Goal: Task Accomplishment & Management: Use online tool/utility

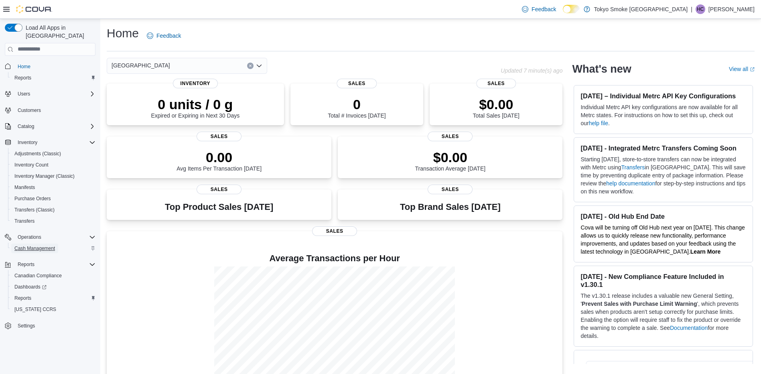
click at [26, 245] on span "Cash Management" at bounding box center [34, 248] width 41 height 6
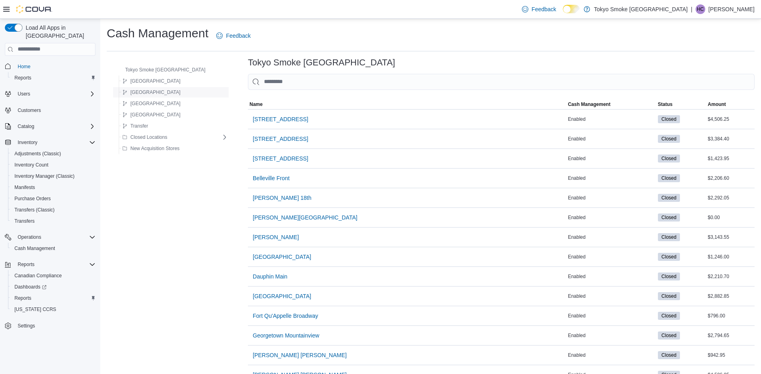
click at [186, 88] on div "Newfoundland" at bounding box center [173, 92] width 109 height 10
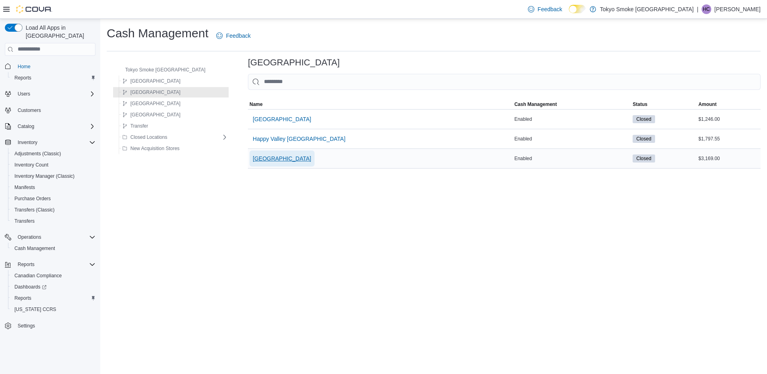
click at [277, 157] on span "[GEOGRAPHIC_DATA]" at bounding box center [282, 158] width 59 height 8
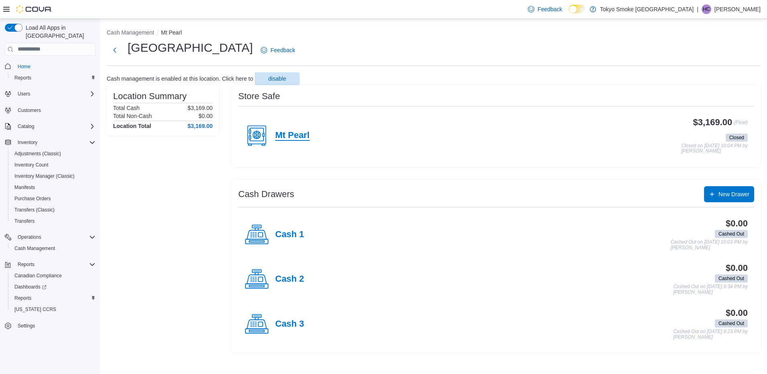
click at [296, 140] on h4 "Mt Pearl" at bounding box center [292, 135] width 35 height 10
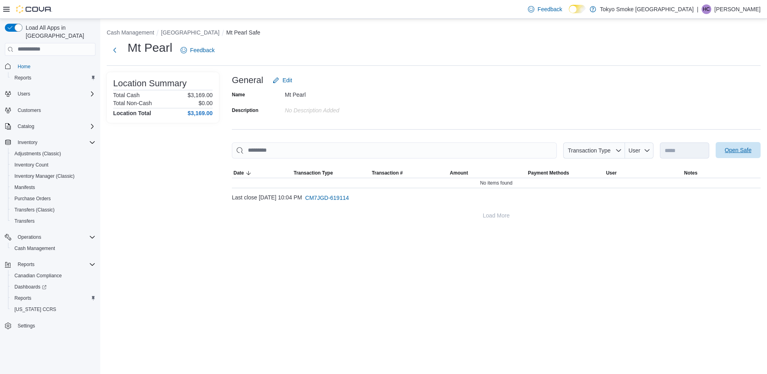
click at [739, 147] on span "Open Safe" at bounding box center [738, 150] width 27 height 8
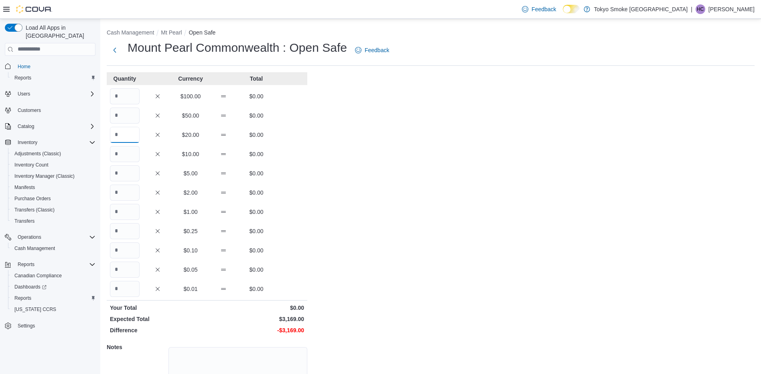
click at [127, 136] on input "Quantity" at bounding box center [125, 135] width 30 height 16
type input "**"
type input "*"
type input "***"
type input "*"
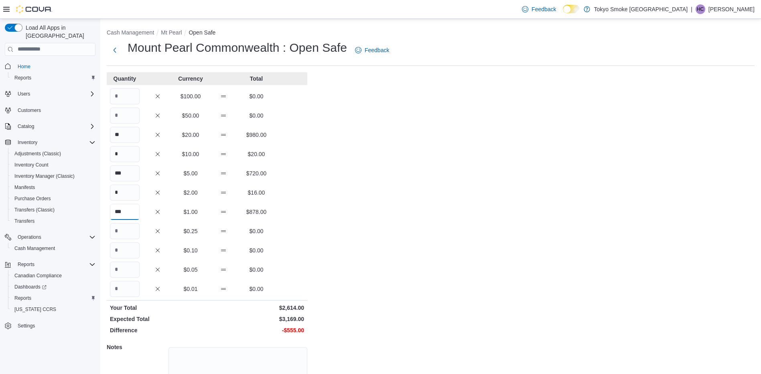
type input "***"
type input "****"
click at [240, 142] on div "** $20.00 $980.00" at bounding box center [207, 135] width 201 height 16
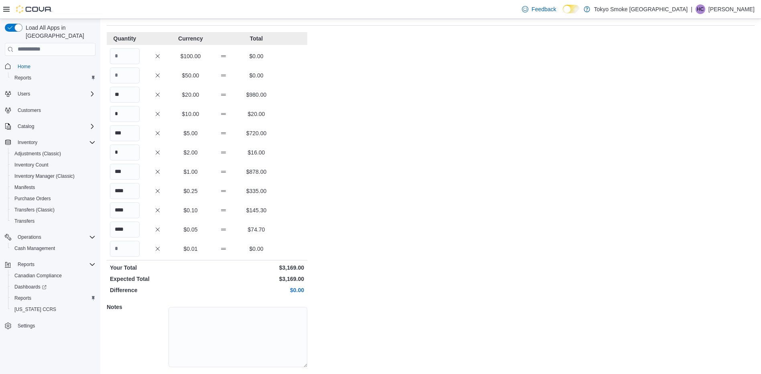
scroll to position [63, 0]
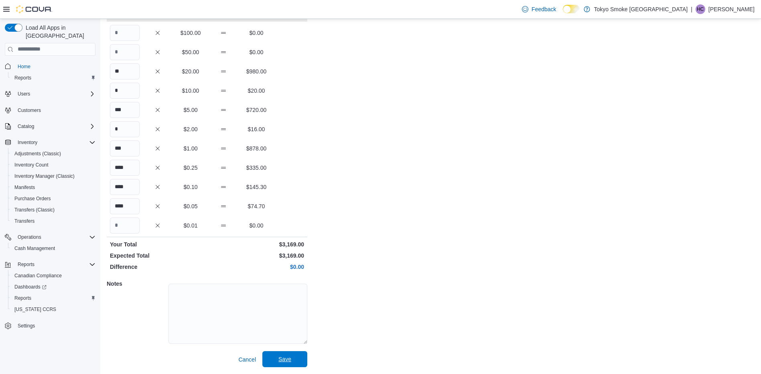
click at [302, 354] on span "Save" at bounding box center [284, 359] width 35 height 16
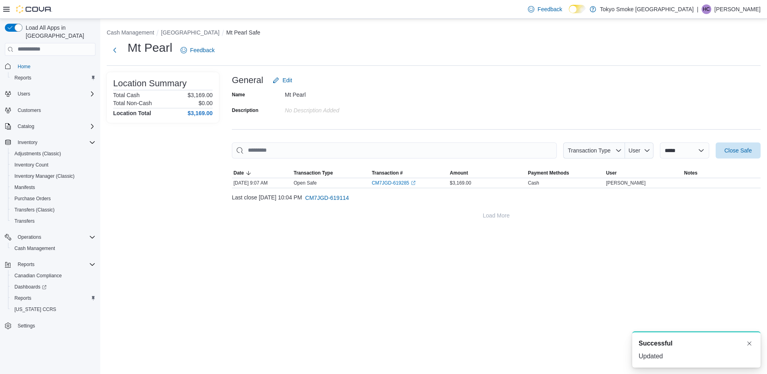
click at [193, 28] on li "[GEOGRAPHIC_DATA]" at bounding box center [193, 32] width 65 height 8
click at [192, 35] on button "[GEOGRAPHIC_DATA]" at bounding box center [190, 32] width 59 height 6
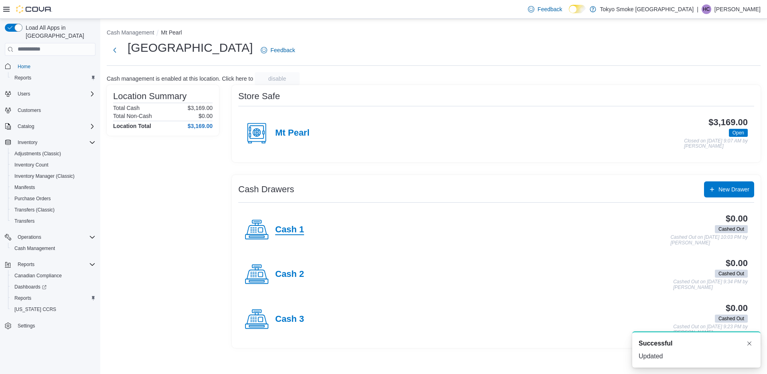
click at [292, 226] on h4 "Cash 1" at bounding box center [289, 230] width 29 height 10
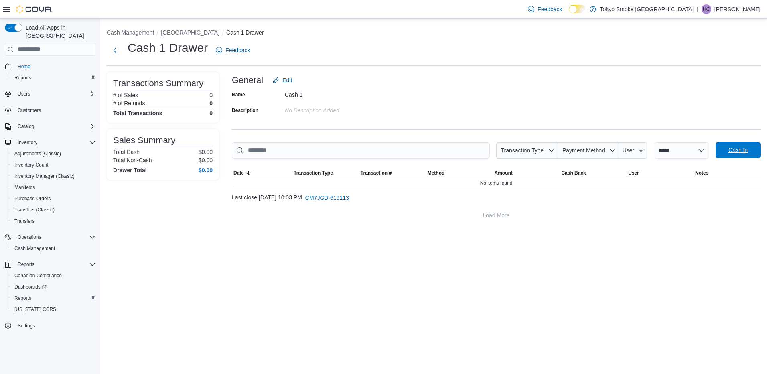
click at [724, 154] on span "Cash In" at bounding box center [738, 150] width 35 height 16
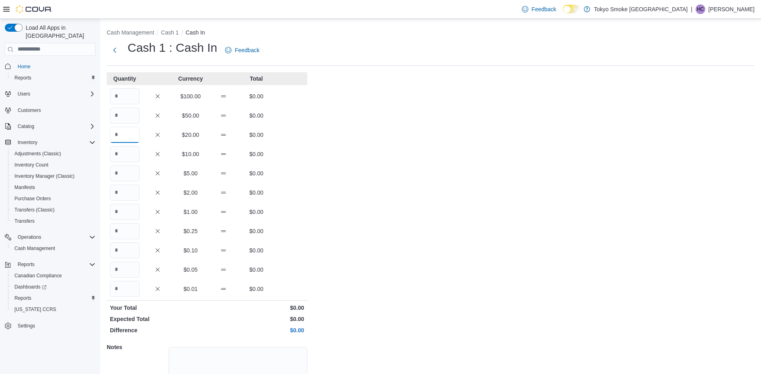
click at [129, 136] on input "Quantity" at bounding box center [125, 135] width 30 height 16
type input "*"
type input "**"
type input "*"
type input "**"
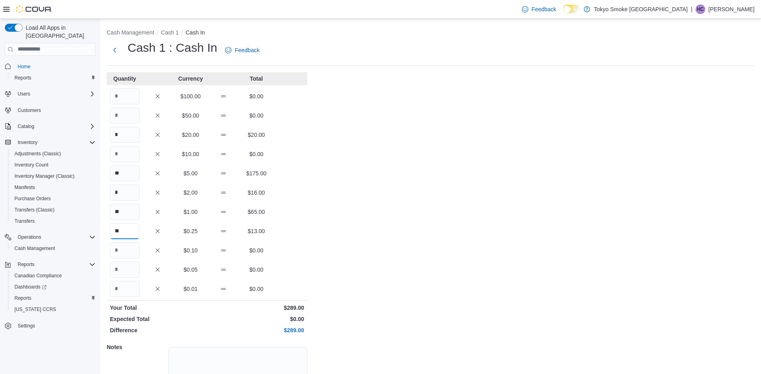
type input "**"
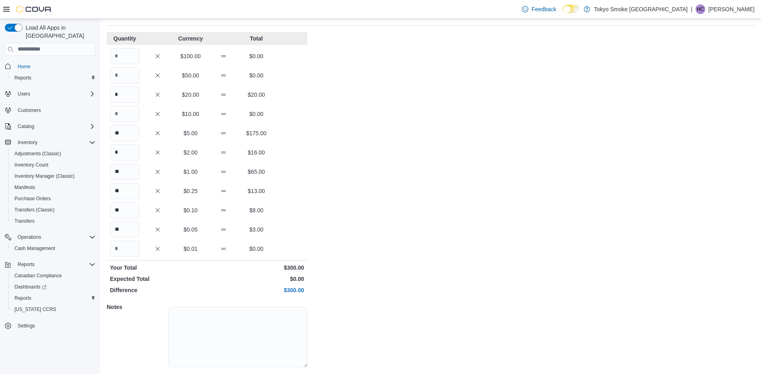
click at [485, 296] on div "Cash Management Cash 1 Cash In Cash 1 : Cash In Feedback Quantity Currency Tota…" at bounding box center [430, 188] width 661 height 418
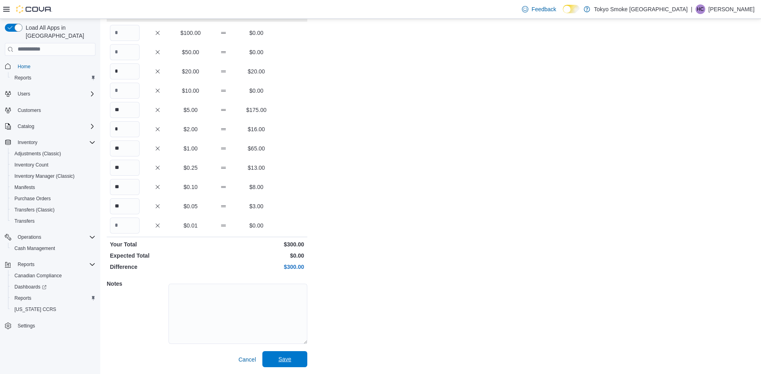
click at [284, 357] on span "Save" at bounding box center [284, 359] width 13 height 8
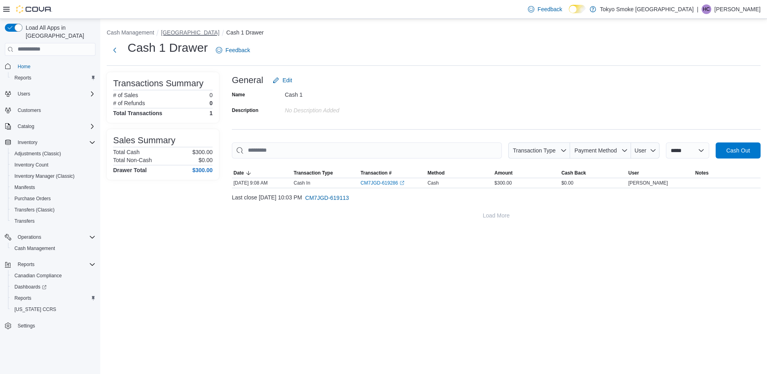
click at [219, 34] on button "[GEOGRAPHIC_DATA]" at bounding box center [190, 32] width 59 height 6
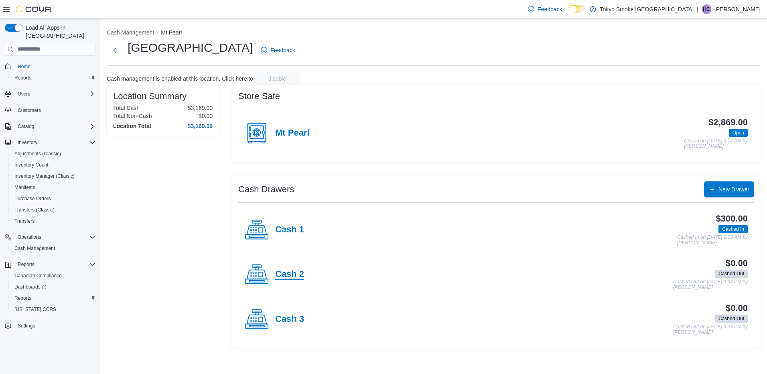
click at [283, 272] on h4 "Cash 2" at bounding box center [289, 274] width 29 height 10
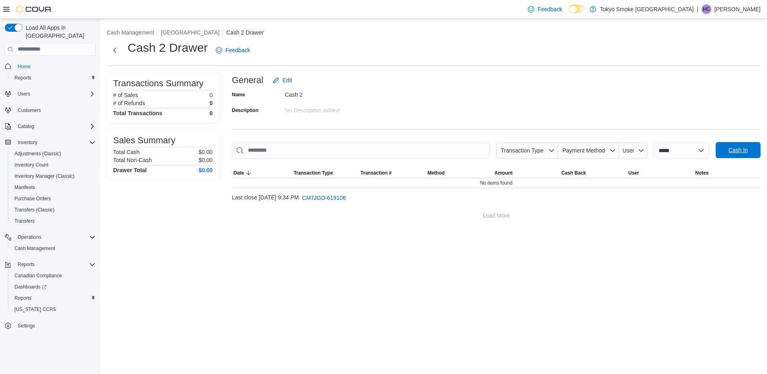
click at [742, 149] on span "Cash In" at bounding box center [738, 150] width 19 height 8
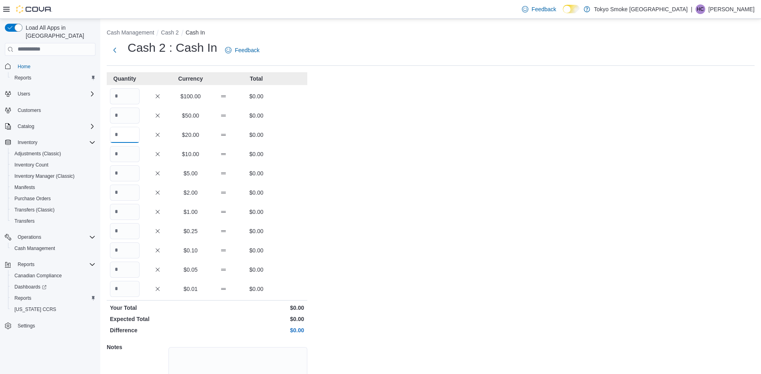
click at [137, 140] on input "Quantity" at bounding box center [125, 135] width 30 height 16
type input "*"
type input "**"
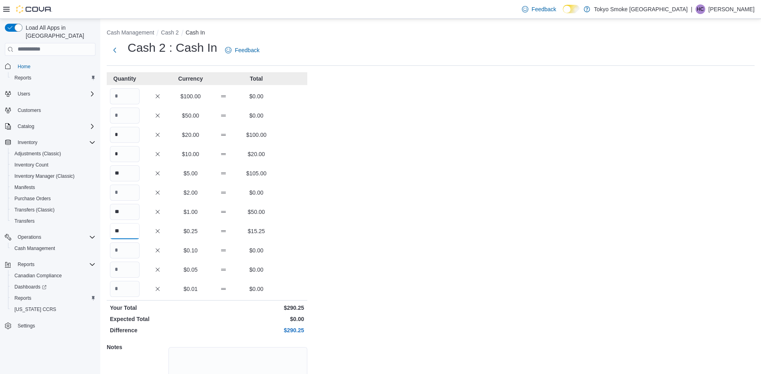
type input "**"
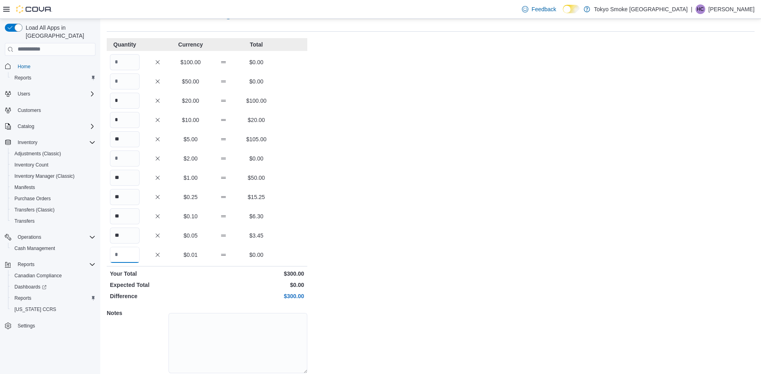
scroll to position [63, 0]
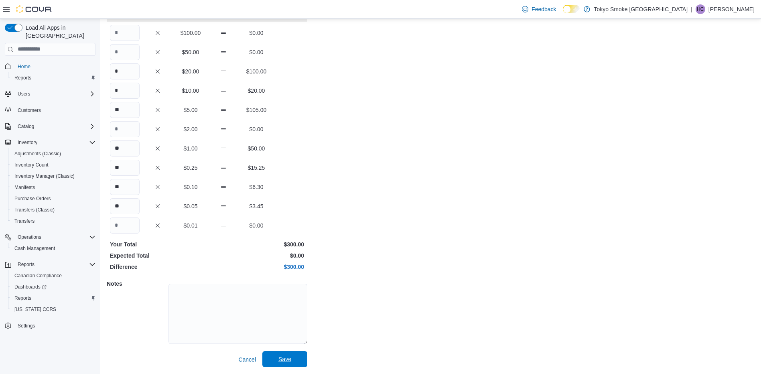
click at [297, 353] on span "Save" at bounding box center [284, 359] width 35 height 16
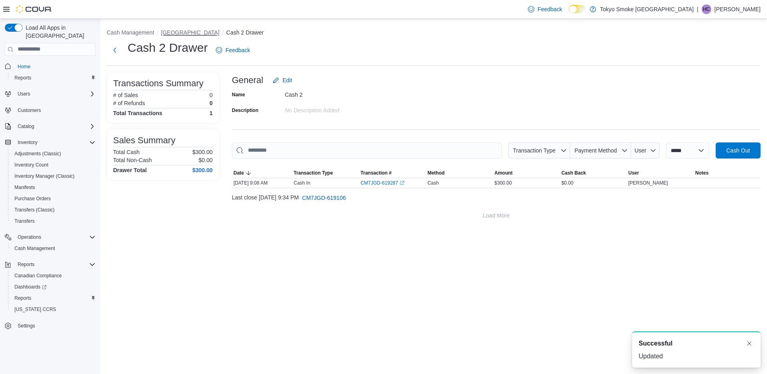
click at [219, 30] on button "[GEOGRAPHIC_DATA]" at bounding box center [190, 32] width 59 height 6
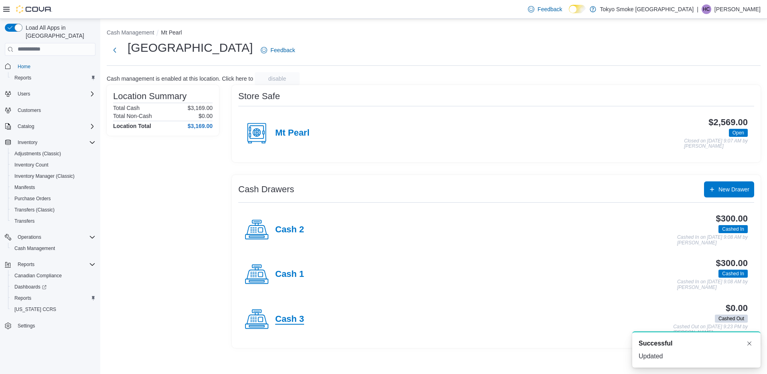
click at [300, 322] on h4 "Cash 3" at bounding box center [289, 319] width 29 height 10
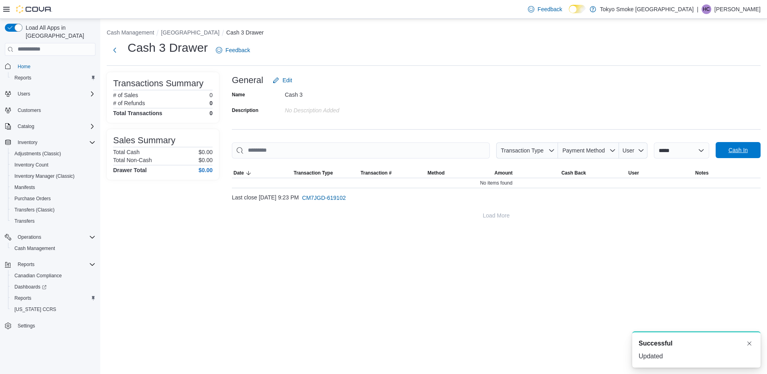
click at [748, 149] on span "Cash In" at bounding box center [738, 150] width 35 height 16
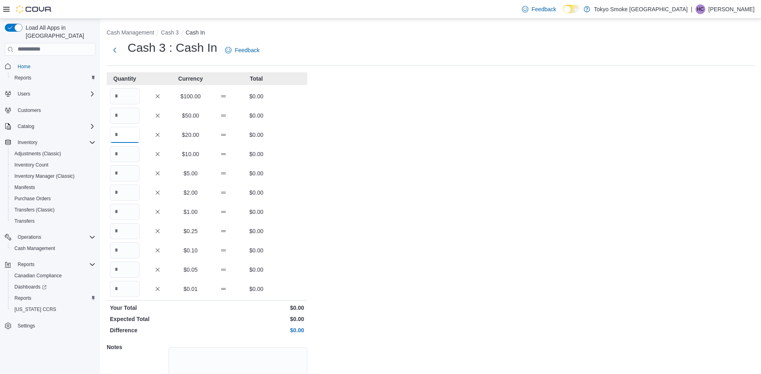
click at [117, 137] on input "Quantity" at bounding box center [125, 135] width 30 height 16
type input "*"
type input "**"
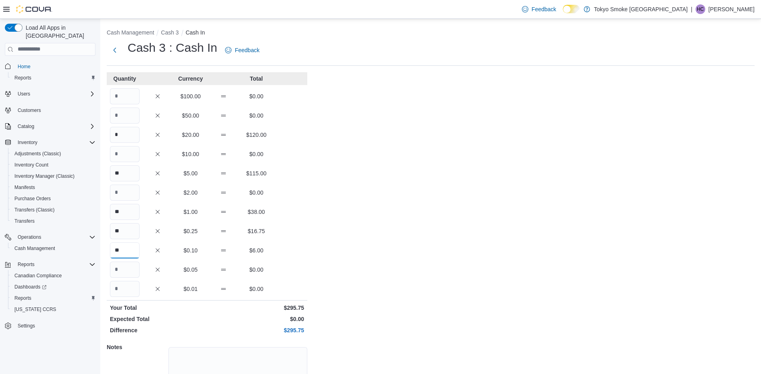
type input "**"
click at [118, 138] on input "*" at bounding box center [125, 135] width 30 height 16
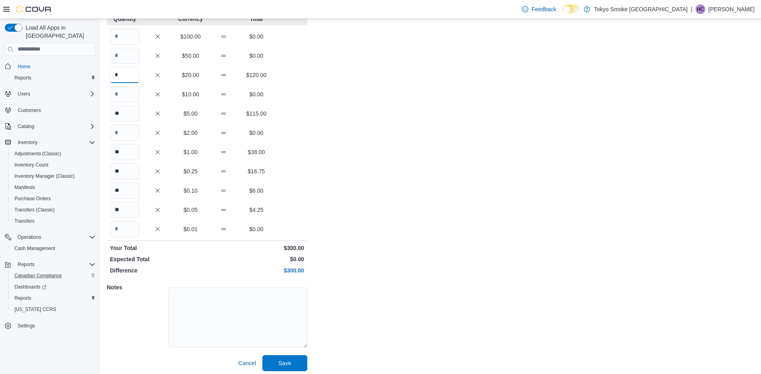
scroll to position [63, 0]
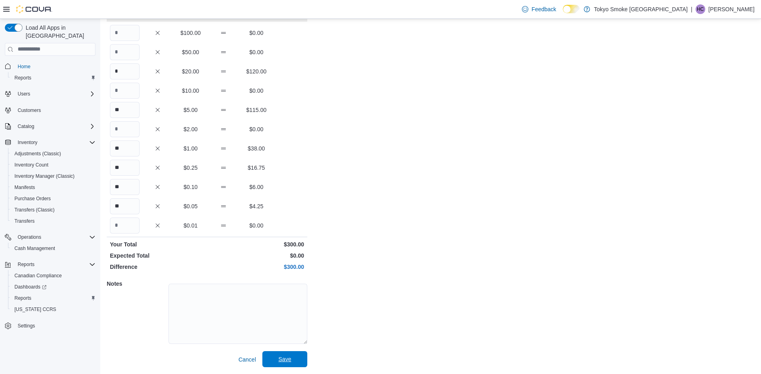
click at [264, 366] on button "Save" at bounding box center [284, 359] width 45 height 16
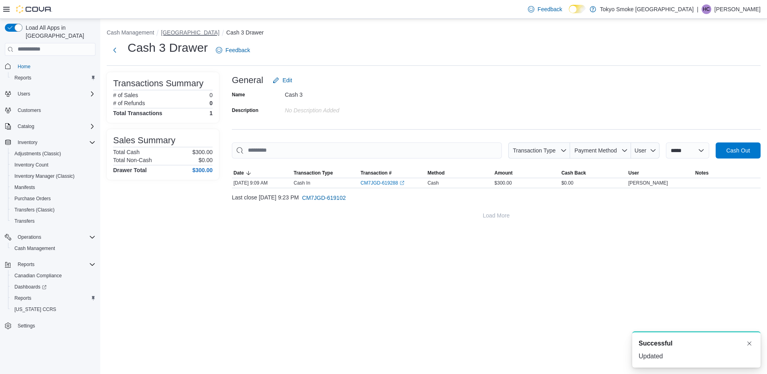
click at [200, 33] on button "[GEOGRAPHIC_DATA]" at bounding box center [190, 32] width 59 height 6
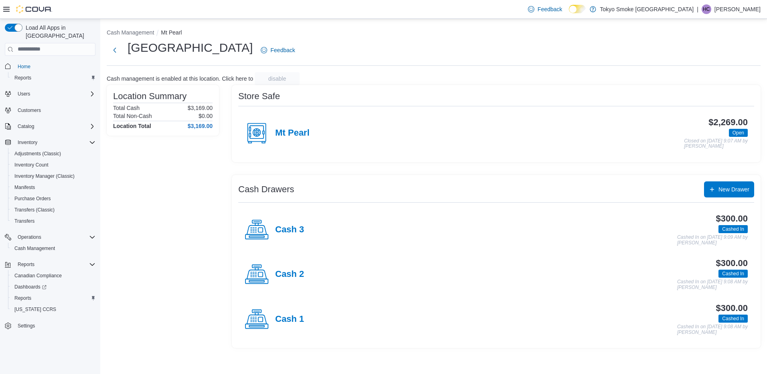
click at [153, 201] on div "Location Summary Total Cash $3,169.00 Total Non-Cash $0.00 Location Total $3,16…" at bounding box center [163, 216] width 112 height 263
click at [138, 334] on div "Location Summary Total Cash $3,169.00 Total Non-Cash $0.00 Location Total $3,16…" at bounding box center [163, 216] width 112 height 263
click at [167, 195] on div "Location Summary Total Cash $3,169.00 Total Non-Cash $0.00 Location Total $3,16…" at bounding box center [163, 216] width 112 height 263
click at [193, 213] on div "Location Summary Total Cash $3,169.00 Total Non-Cash $0.00 Location Total $3,16…" at bounding box center [163, 216] width 112 height 263
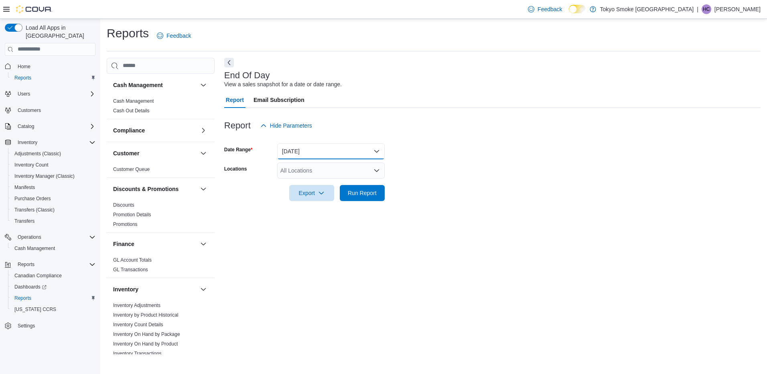
click at [338, 154] on button "[DATE]" at bounding box center [331, 151] width 108 height 16
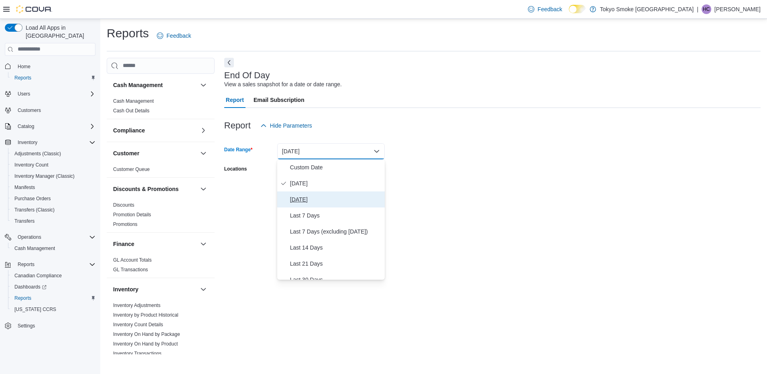
click at [333, 194] on button "[DATE]" at bounding box center [331, 199] width 108 height 16
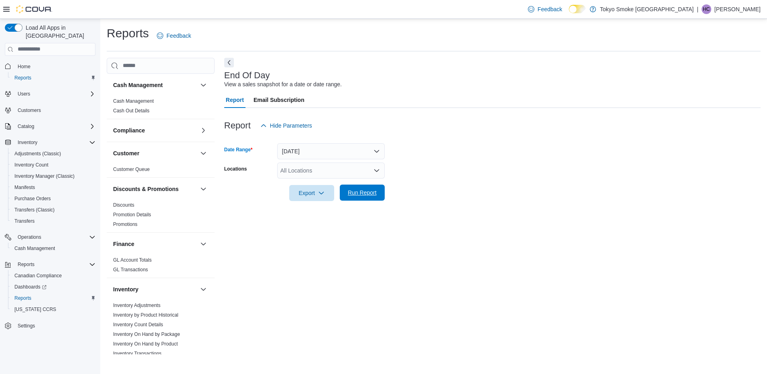
click at [370, 189] on span "Run Report" at bounding box center [362, 193] width 29 height 8
click at [370, 165] on div "All Locations" at bounding box center [331, 170] width 108 height 16
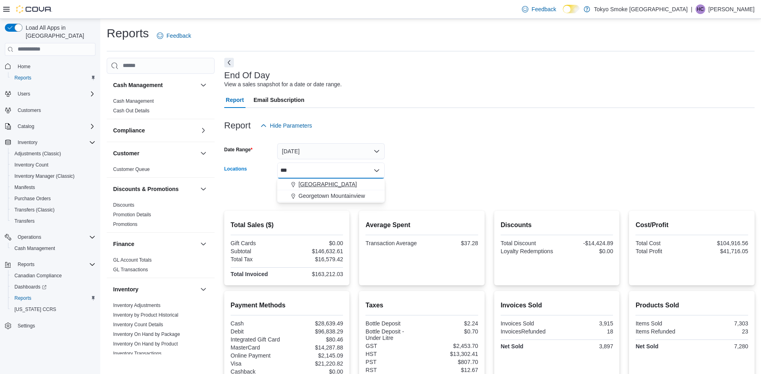
type input "***"
click at [357, 182] on span "[GEOGRAPHIC_DATA]" at bounding box center [327, 184] width 59 height 8
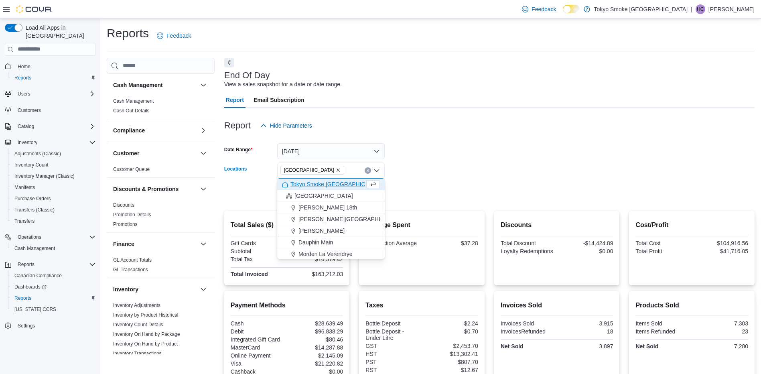
click at [406, 161] on form "Date Range [DATE] Locations [GEOGRAPHIC_DATA] Combo box. Selected. [GEOGRAPHIC_…" at bounding box center [489, 167] width 530 height 67
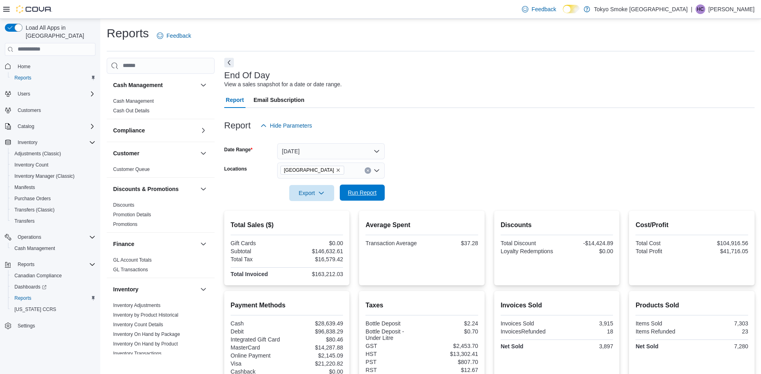
click at [368, 193] on span "Run Report" at bounding box center [362, 193] width 29 height 8
click at [469, 179] on div at bounding box center [489, 182] width 530 height 6
click at [501, 142] on div at bounding box center [489, 139] width 530 height 10
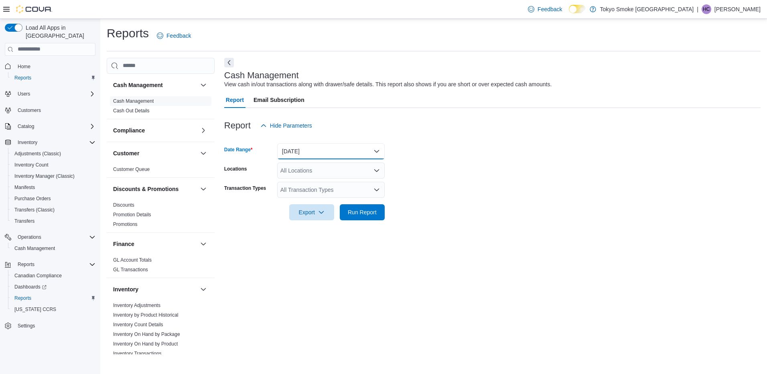
click at [331, 151] on button "[DATE]" at bounding box center [331, 151] width 108 height 16
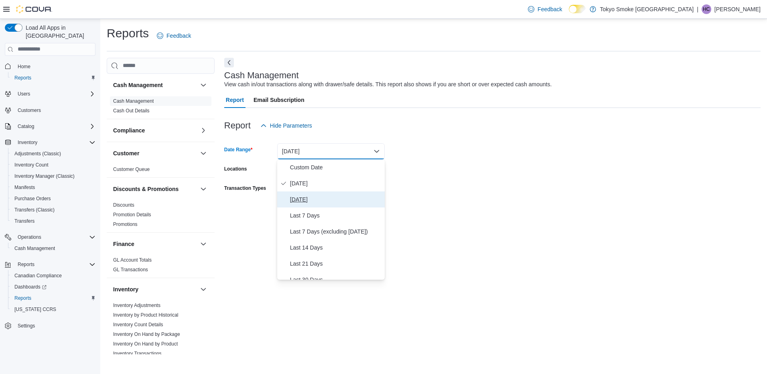
click at [321, 203] on span "[DATE]" at bounding box center [335, 200] width 91 height 10
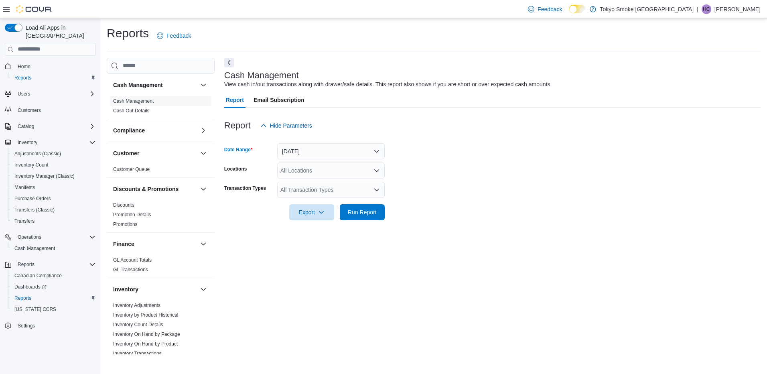
click at [319, 167] on div "All Locations" at bounding box center [331, 170] width 108 height 16
type input "****"
click at [323, 183] on span "[GEOGRAPHIC_DATA]" at bounding box center [327, 184] width 59 height 8
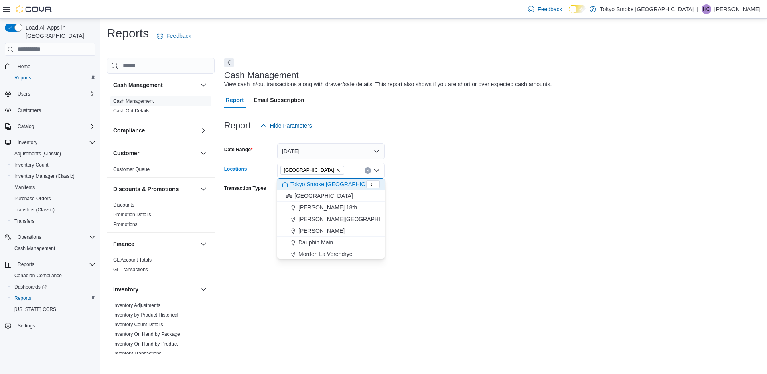
click at [408, 188] on form "Date Range Yesterday Locations Mount Pearl Commonwealth Combo box. Selected. Mo…" at bounding box center [492, 177] width 536 height 87
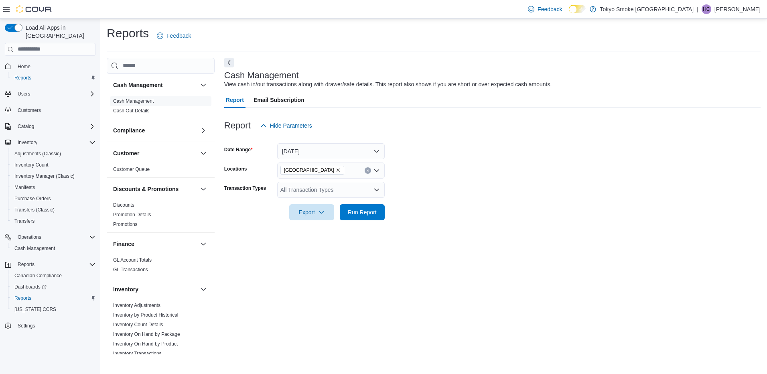
click at [355, 196] on div "All Transaction Types" at bounding box center [331, 190] width 108 height 16
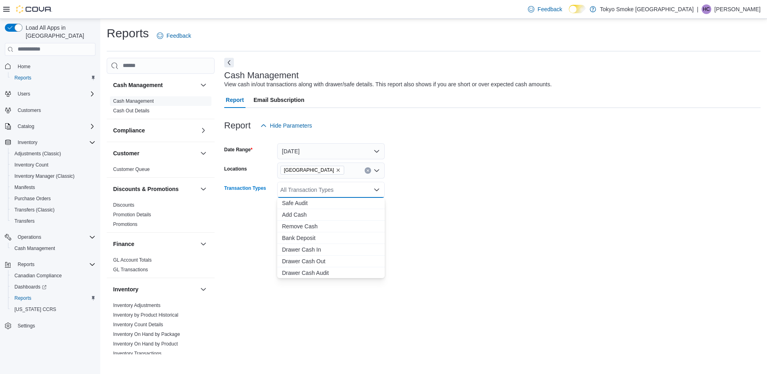
scroll to position [48, 0]
click at [310, 265] on button "Transfer Cash" at bounding box center [331, 261] width 108 height 12
click at [492, 251] on div "Cash Management View cash in/out transactions along with drawer/safe details. T…" at bounding box center [492, 206] width 536 height 296
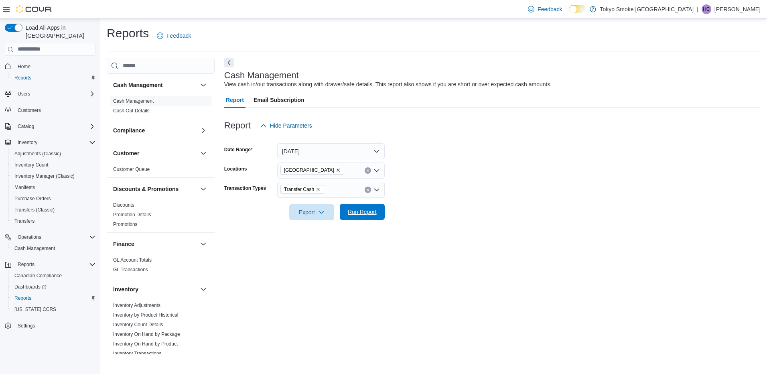
click at [364, 214] on span "Run Report" at bounding box center [362, 212] width 29 height 8
